Goal: Find specific page/section: Find specific page/section

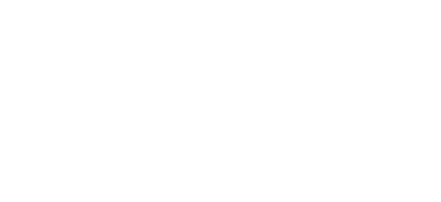
select select "Song"
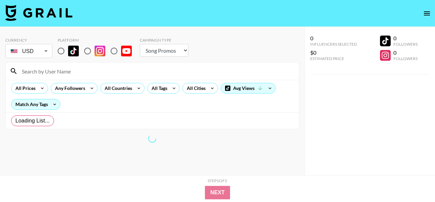
radio input "true"
select select "Brand"
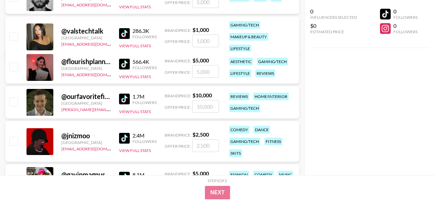
scroll to position [164, 0]
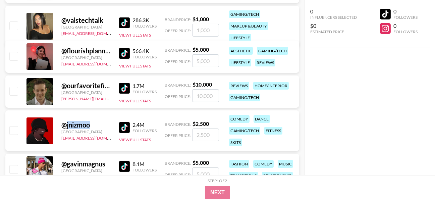
drag, startPoint x: 97, startPoint y: 125, endPoint x: 67, endPoint y: 122, distance: 29.3
click at [67, 122] on div "@ jnizmoo" at bounding box center [86, 125] width 50 height 8
copy div "jnizmoo"
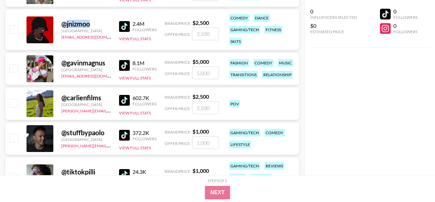
scroll to position [276, 0]
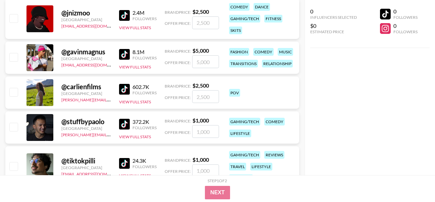
drag, startPoint x: 88, startPoint y: 122, endPoint x: 8, endPoint y: 123, distance: 79.2
click at [8, 123] on div at bounding box center [13, 127] width 10 height 11
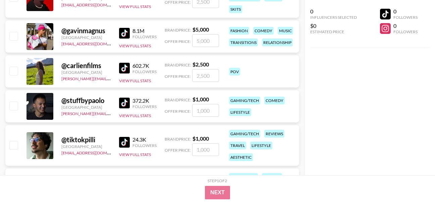
scroll to position [313, 0]
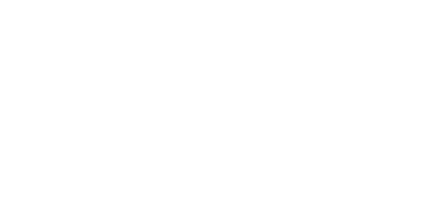
select select "Brand"
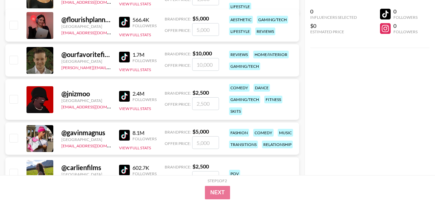
scroll to position [164, 0]
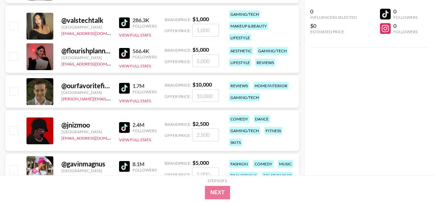
click at [127, 52] on img at bounding box center [124, 53] width 11 height 11
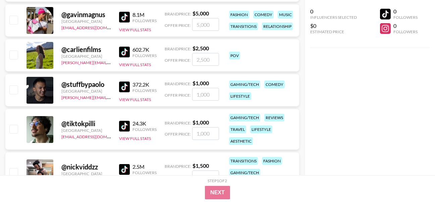
scroll to position [350, 0]
